Goal: Task Accomplishment & Management: Manage account settings

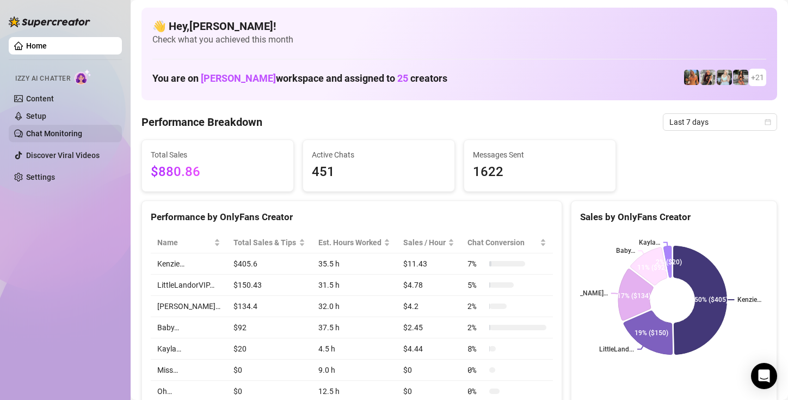
click at [67, 130] on link "Chat Monitoring" at bounding box center [54, 133] width 56 height 9
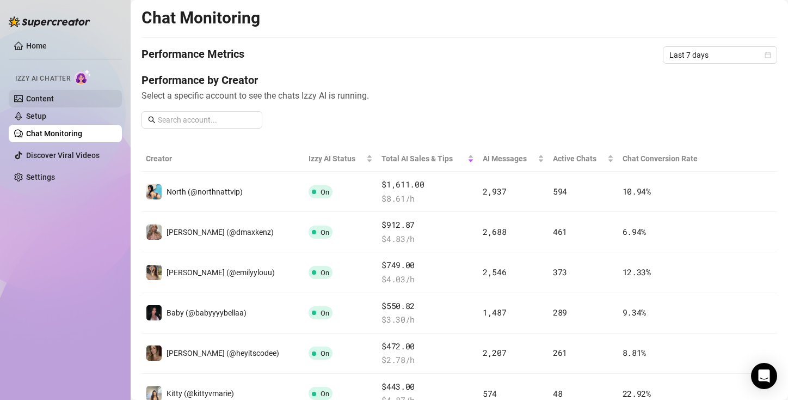
click at [52, 99] on link "Content" at bounding box center [40, 98] width 28 height 9
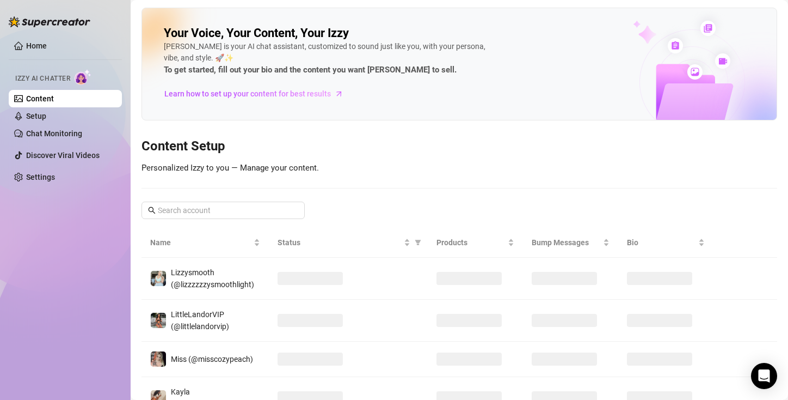
click at [52, 99] on link "Content" at bounding box center [40, 98] width 28 height 9
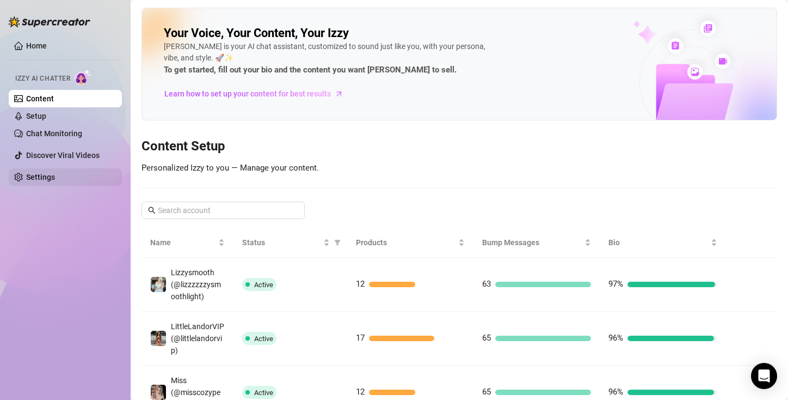
click at [46, 176] on link "Settings" at bounding box center [40, 177] width 29 height 9
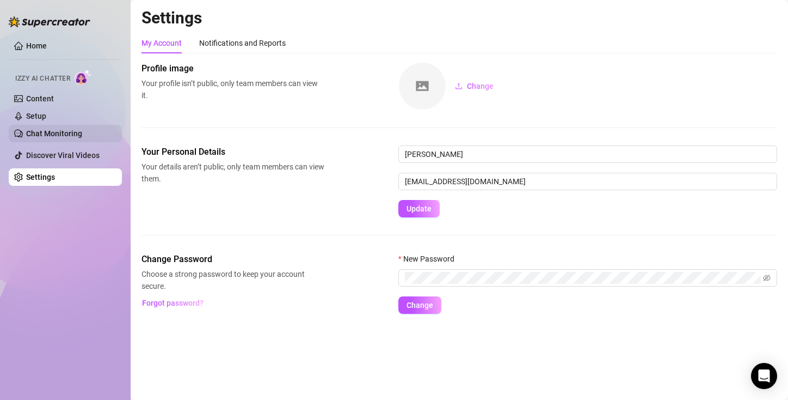
click at [61, 129] on link "Chat Monitoring" at bounding box center [54, 133] width 56 height 9
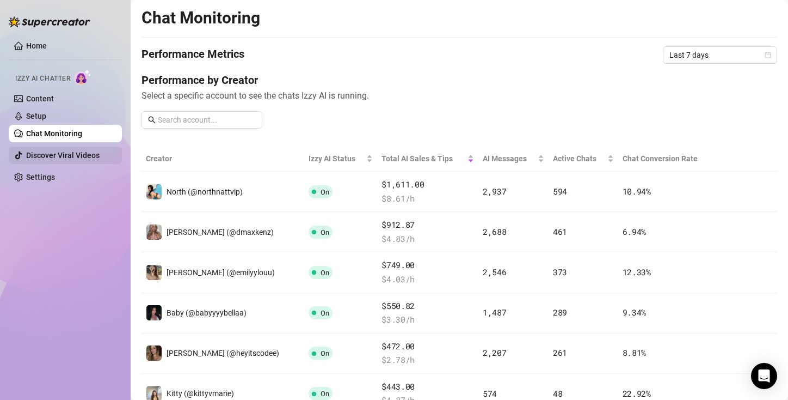
click at [61, 151] on link "Discover Viral Videos" at bounding box center [62, 155] width 73 height 9
click at [46, 112] on link "Setup" at bounding box center [36, 116] width 20 height 9
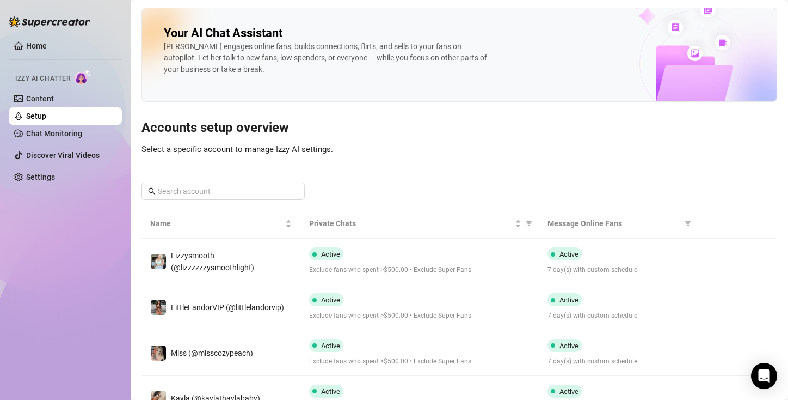
click at [65, 89] on div "Izzy AI Chatter" at bounding box center [64, 77] width 115 height 24
click at [54, 98] on link "Content" at bounding box center [40, 98] width 28 height 9
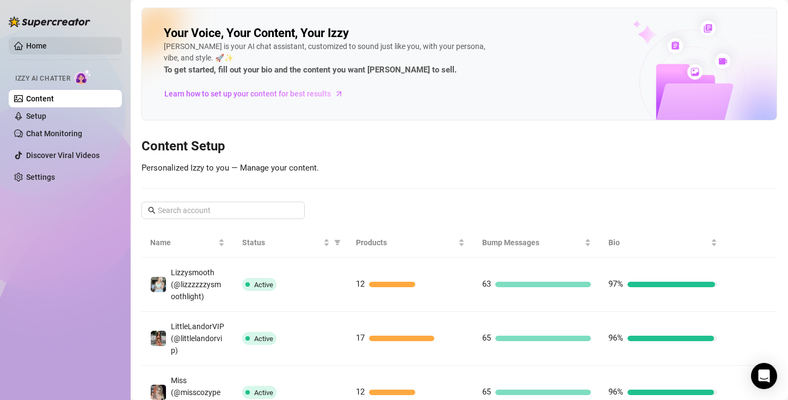
click at [36, 41] on link "Home" at bounding box center [36, 45] width 21 height 9
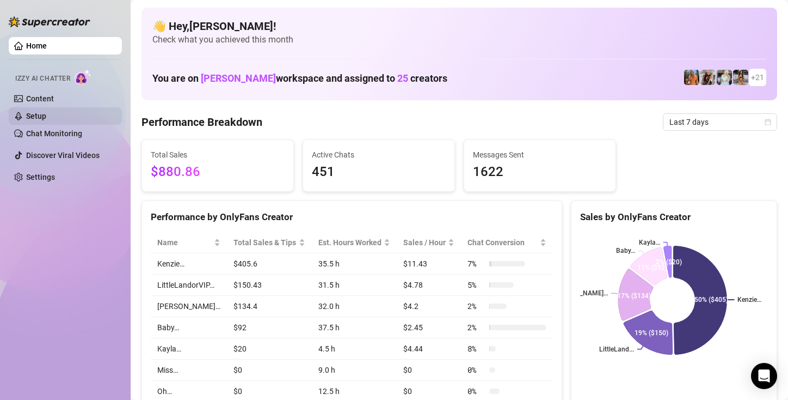
click at [46, 113] on link "Setup" at bounding box center [36, 116] width 20 height 9
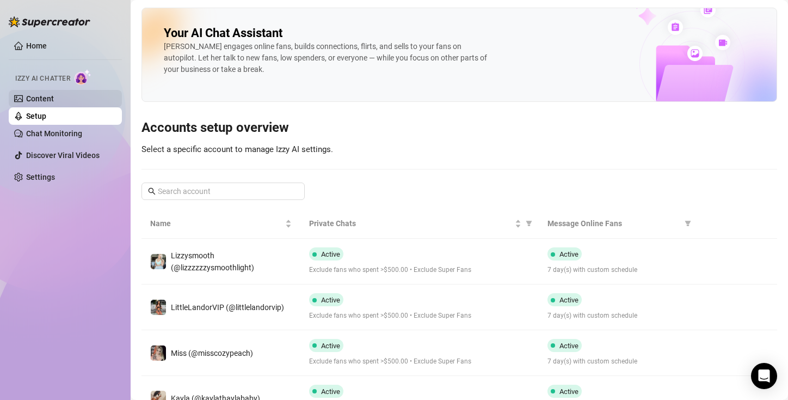
click at [54, 95] on link "Content" at bounding box center [40, 98] width 28 height 9
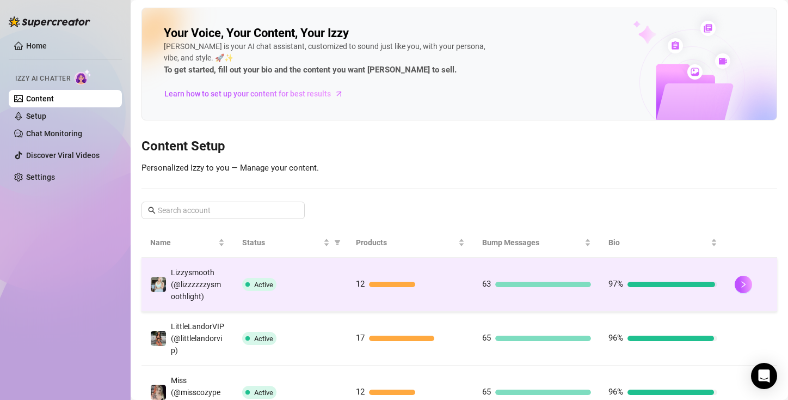
scroll to position [187, 0]
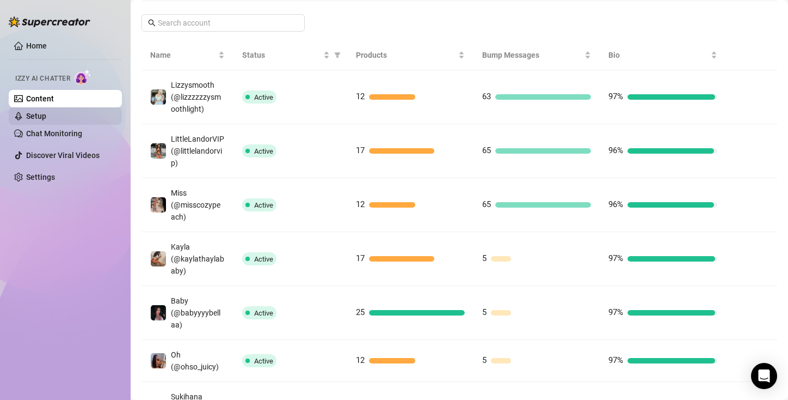
click at [46, 119] on link "Setup" at bounding box center [36, 116] width 20 height 9
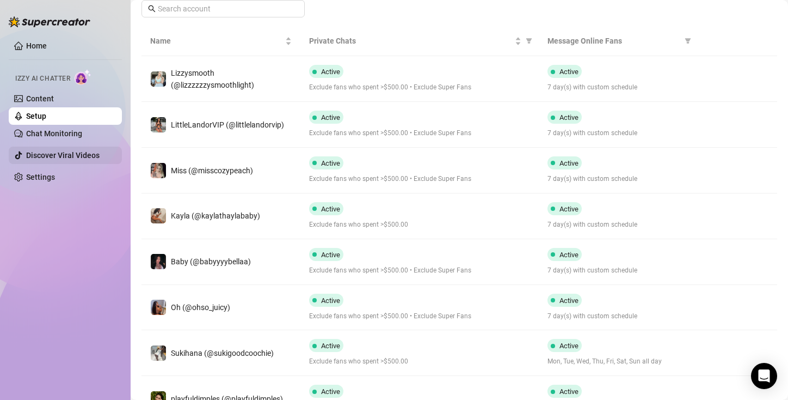
click at [34, 151] on link "Discover Viral Videos" at bounding box center [62, 155] width 73 height 9
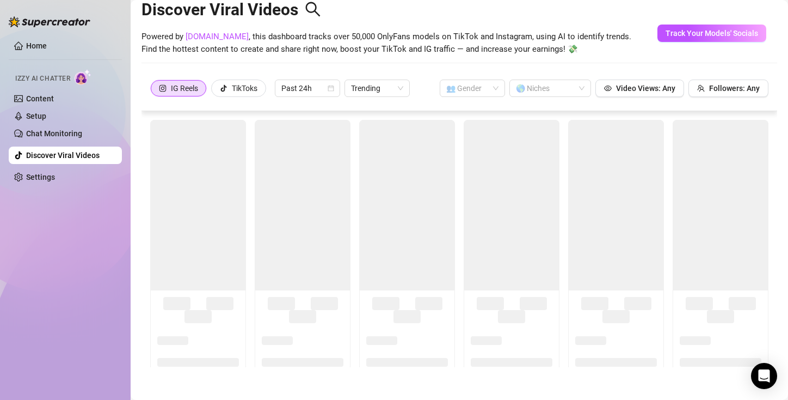
scroll to position [24, 0]
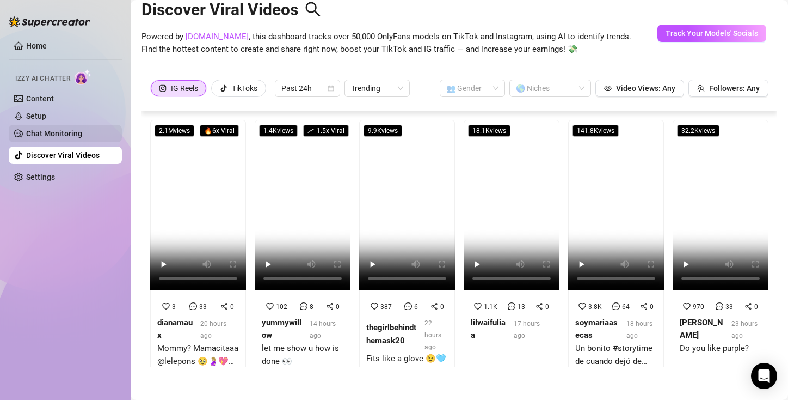
click at [59, 133] on link "Chat Monitoring" at bounding box center [54, 133] width 56 height 9
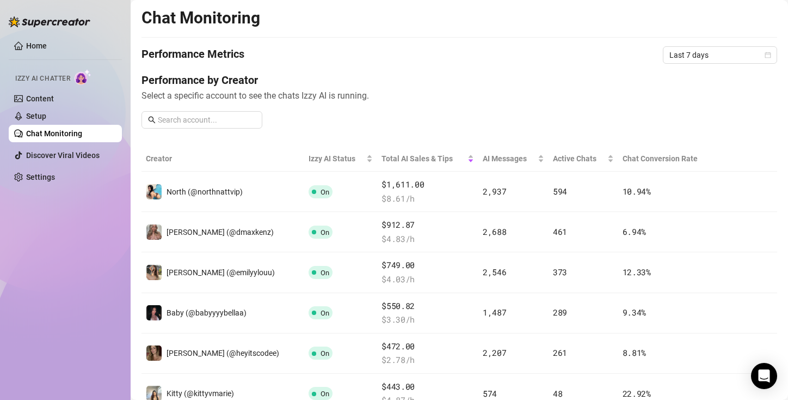
scroll to position [72, 0]
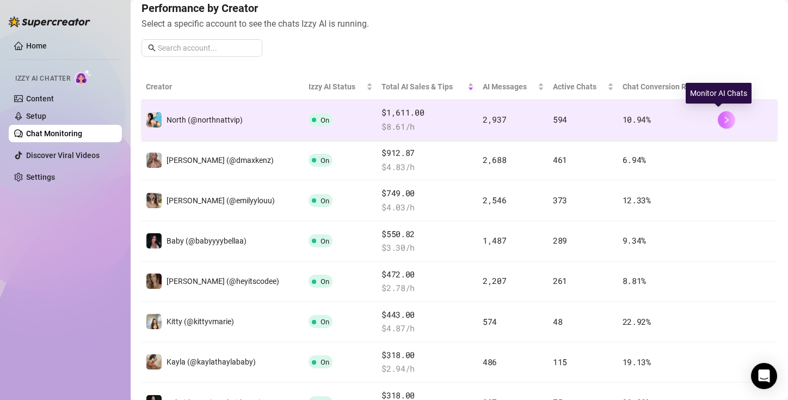
click at [722, 113] on button "button" at bounding box center [726, 119] width 17 height 17
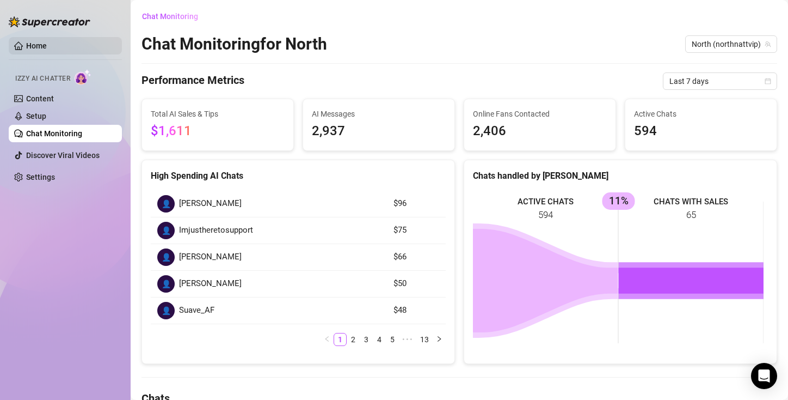
click at [33, 44] on link "Home" at bounding box center [36, 45] width 21 height 9
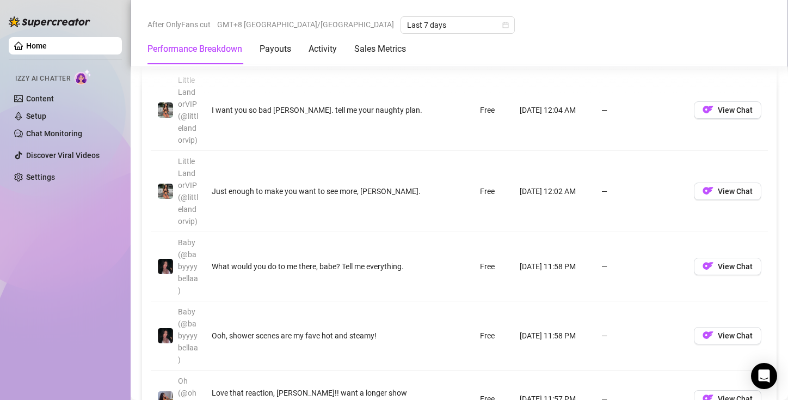
scroll to position [1277, 0]
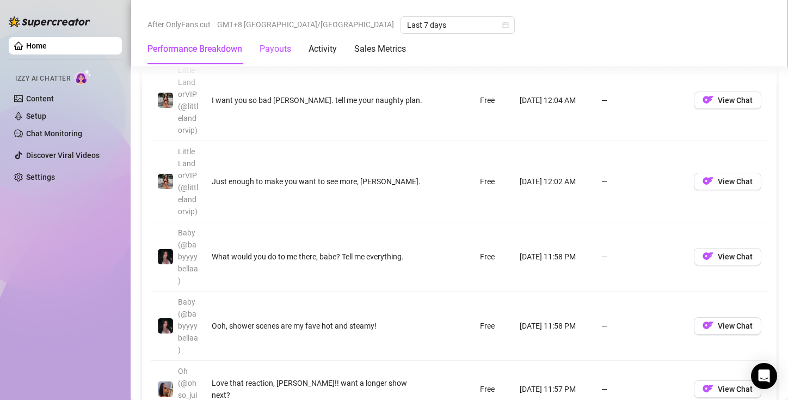
click at [285, 51] on div "Payouts" at bounding box center [276, 48] width 32 height 13
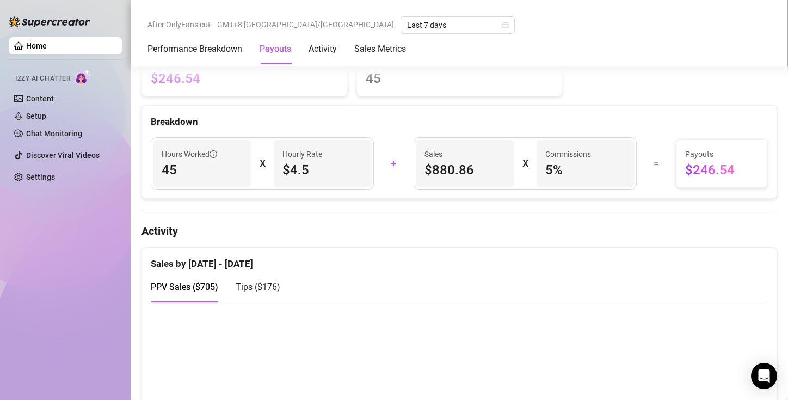
scroll to position [383, 0]
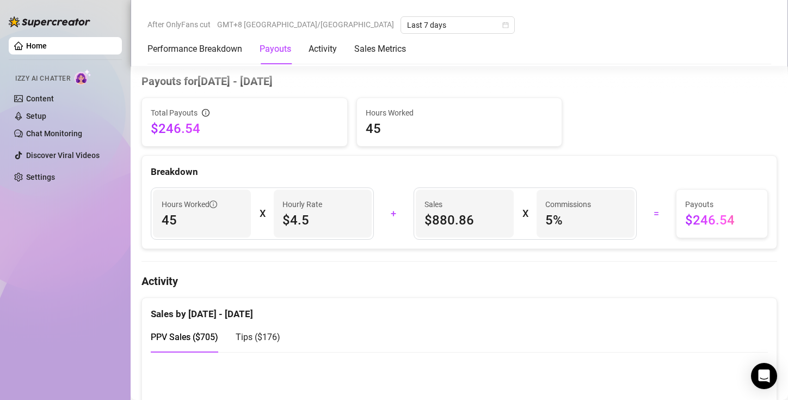
click at [306, 58] on div "Performance Breakdown Payouts Activity Sales Metrics" at bounding box center [277, 49] width 259 height 30
click at [318, 50] on div "Activity" at bounding box center [323, 48] width 28 height 13
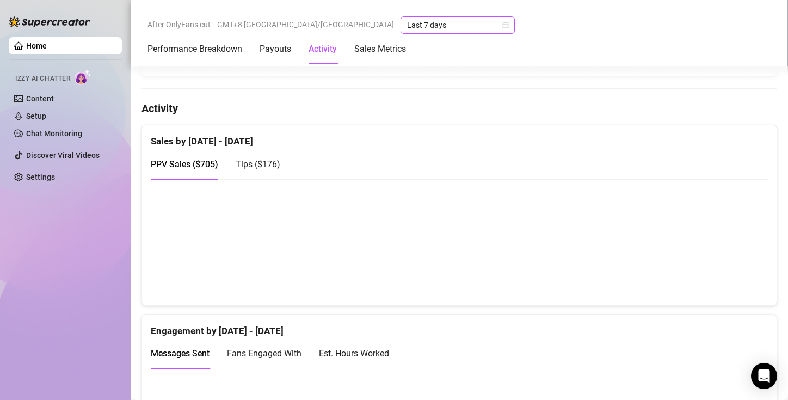
scroll to position [582, 0]
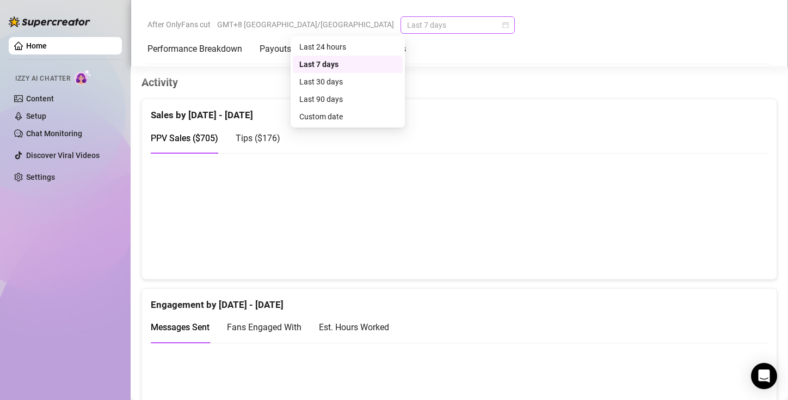
click at [407, 21] on span "Last 7 days" at bounding box center [457, 25] width 101 height 16
click at [332, 79] on div "Last 30 days" at bounding box center [347, 82] width 97 height 12
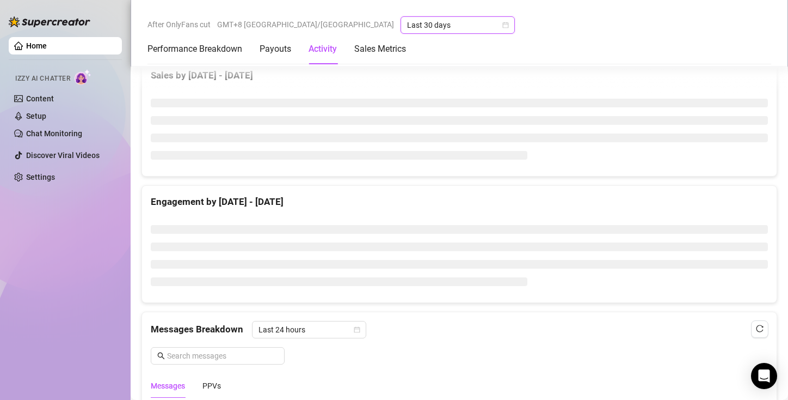
scroll to position [546, 0]
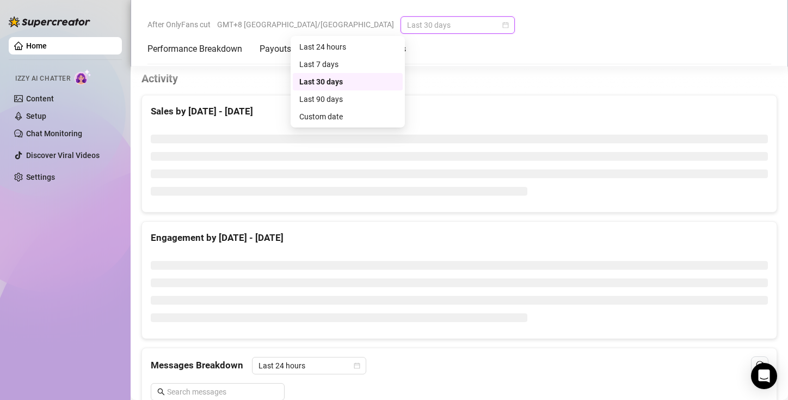
click at [407, 26] on span "Last 30 days" at bounding box center [457, 25] width 101 height 16
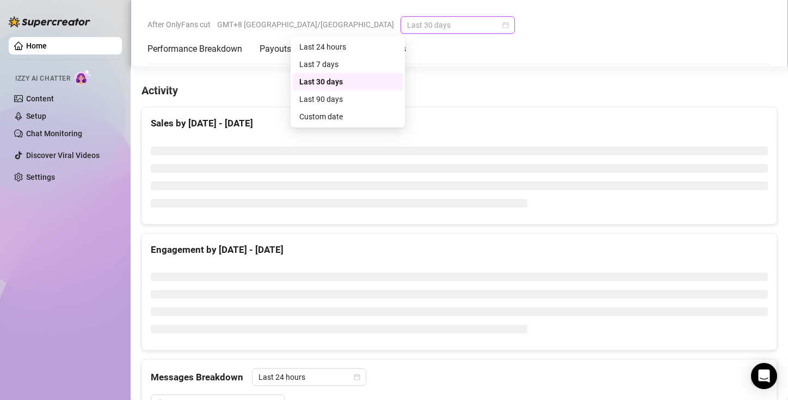
scroll to position [555, 0]
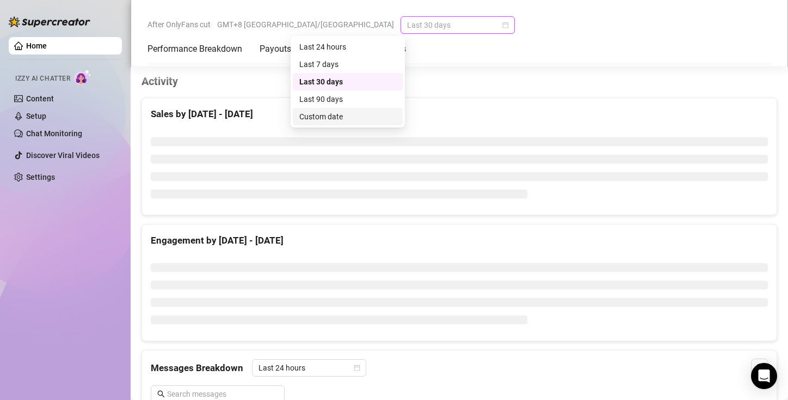
click at [329, 116] on div "Custom date" at bounding box center [347, 117] width 97 height 12
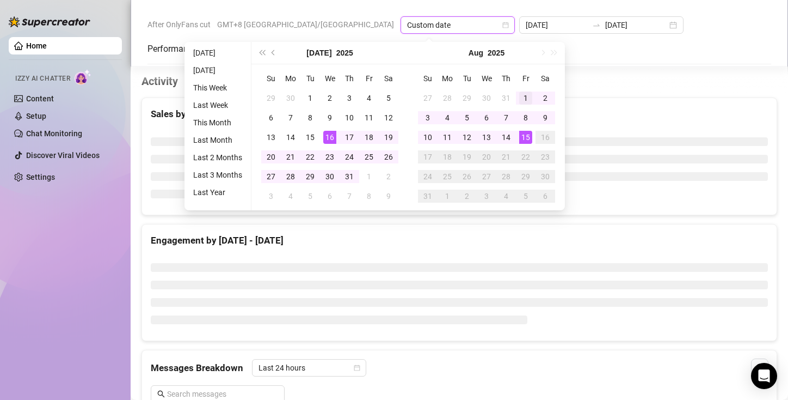
type input "[DATE]"
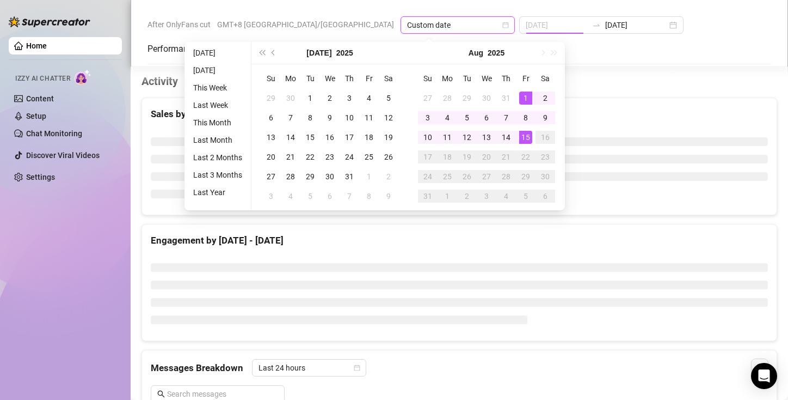
click at [528, 96] on div "1" at bounding box center [525, 97] width 13 height 13
type input "[DATE]"
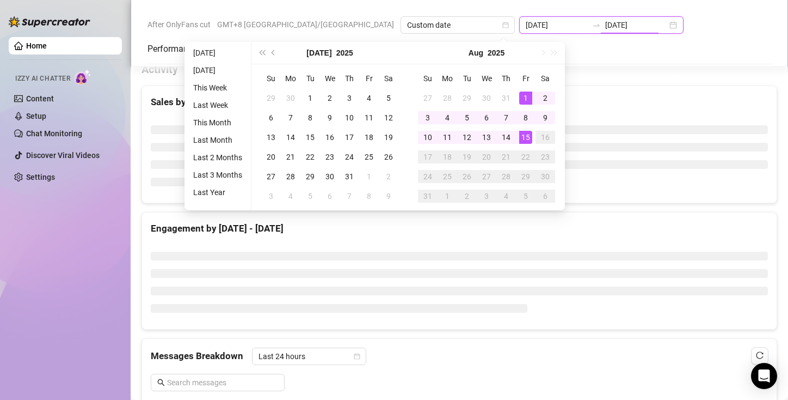
type input "[DATE]"
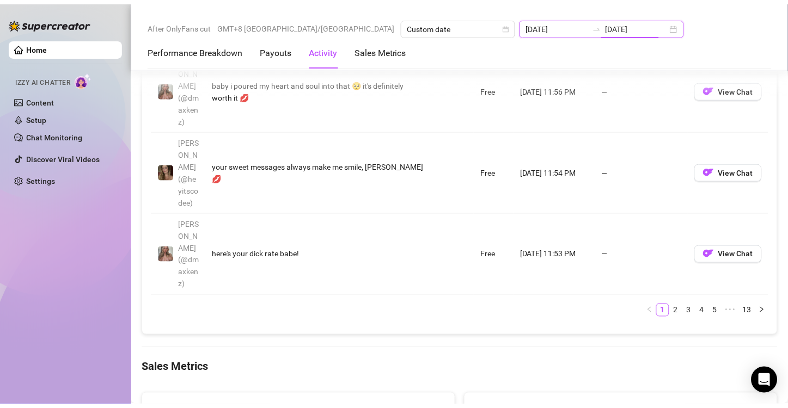
scroll to position [1749, 0]
